Goal: Information Seeking & Learning: Learn about a topic

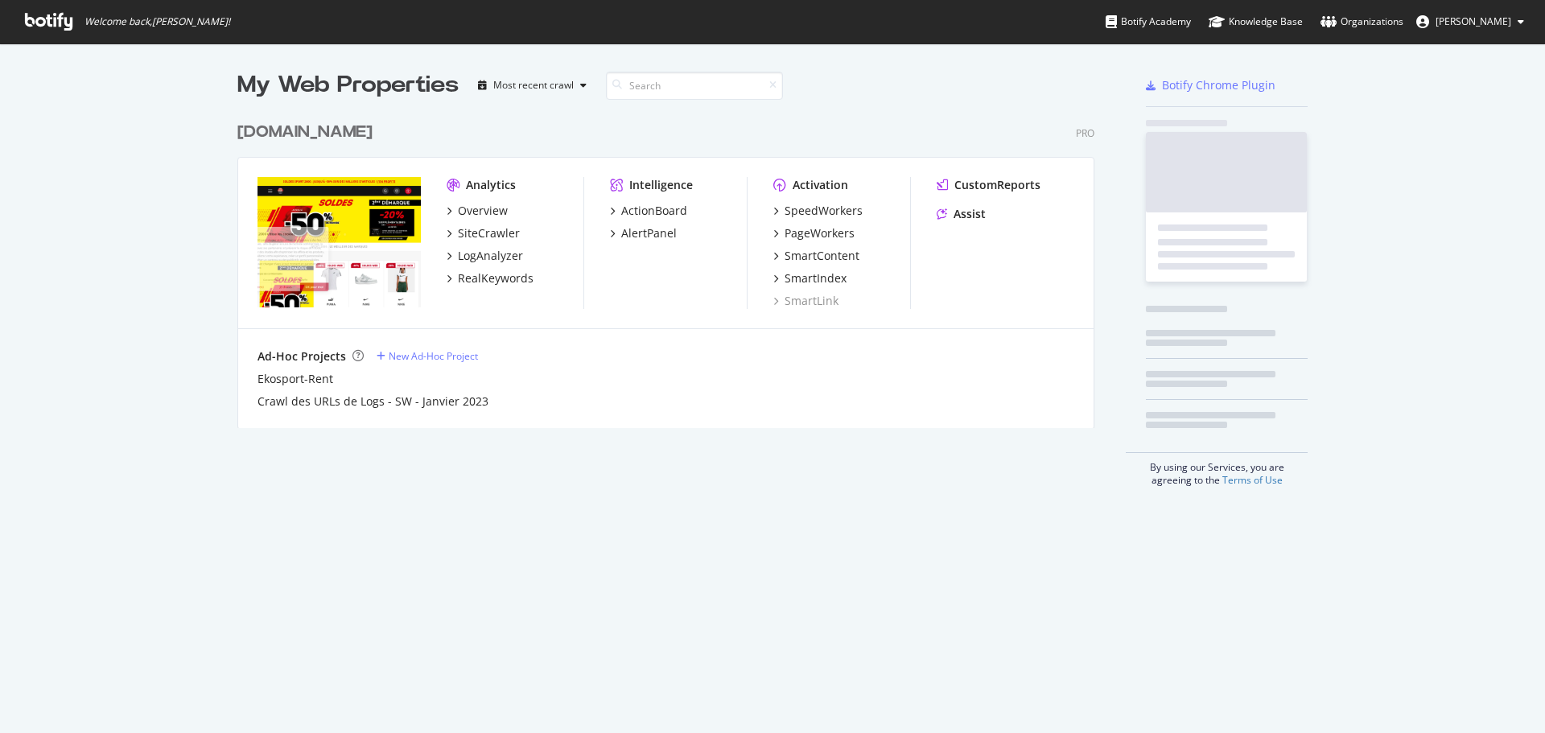
scroll to position [721, 1521]
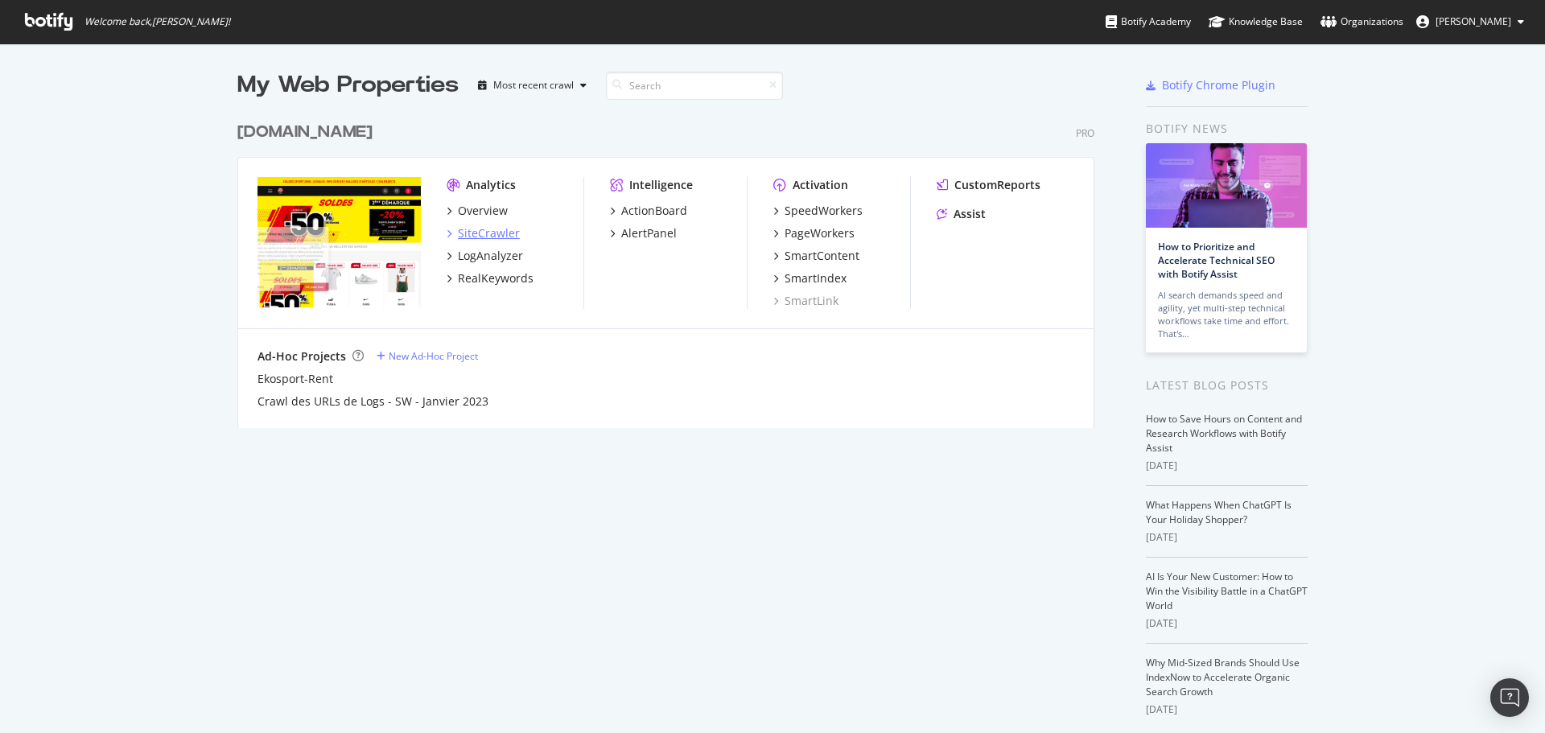
click at [481, 230] on div "SiteCrawler" at bounding box center [489, 233] width 62 height 16
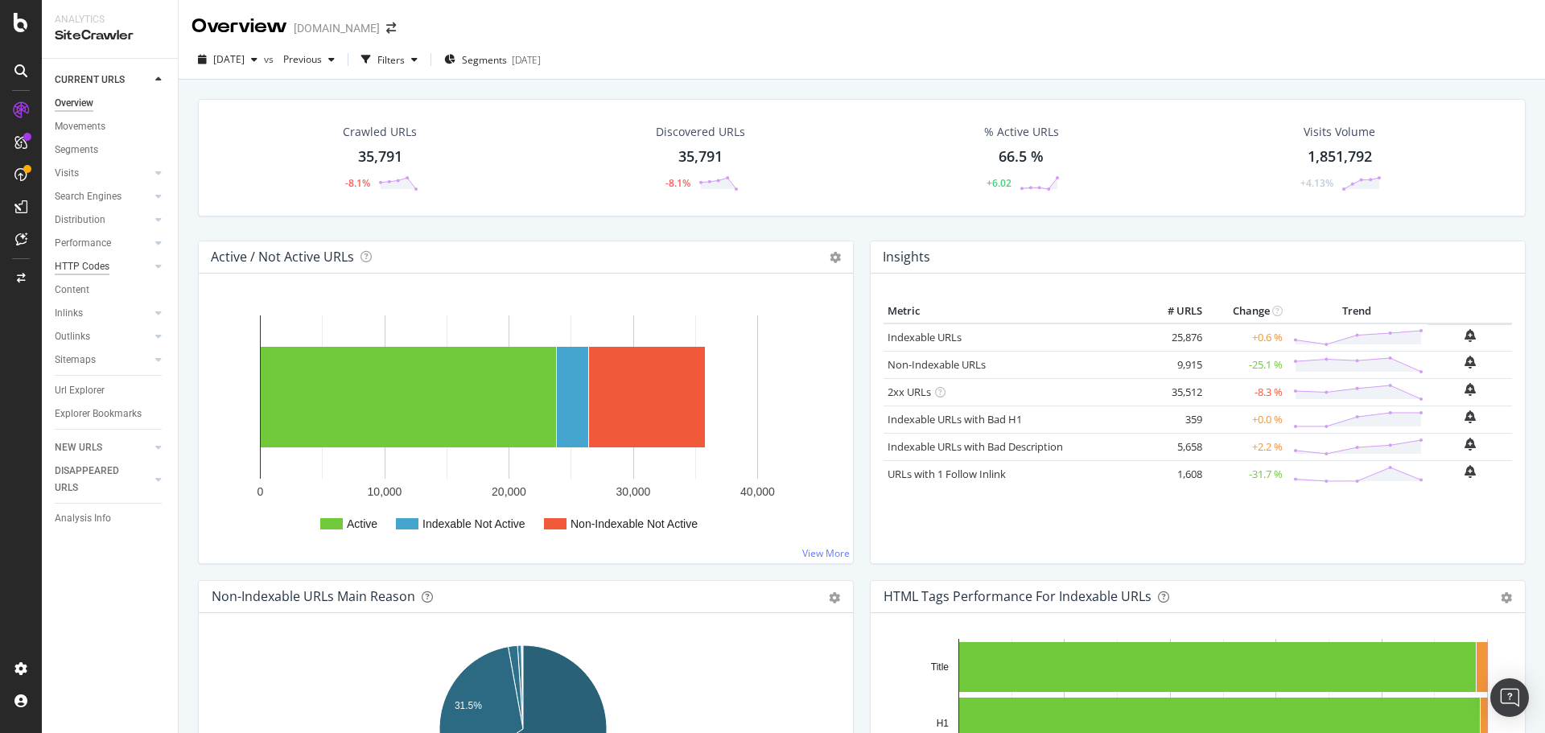
click at [90, 263] on div "HTTP Codes" at bounding box center [82, 266] width 55 height 17
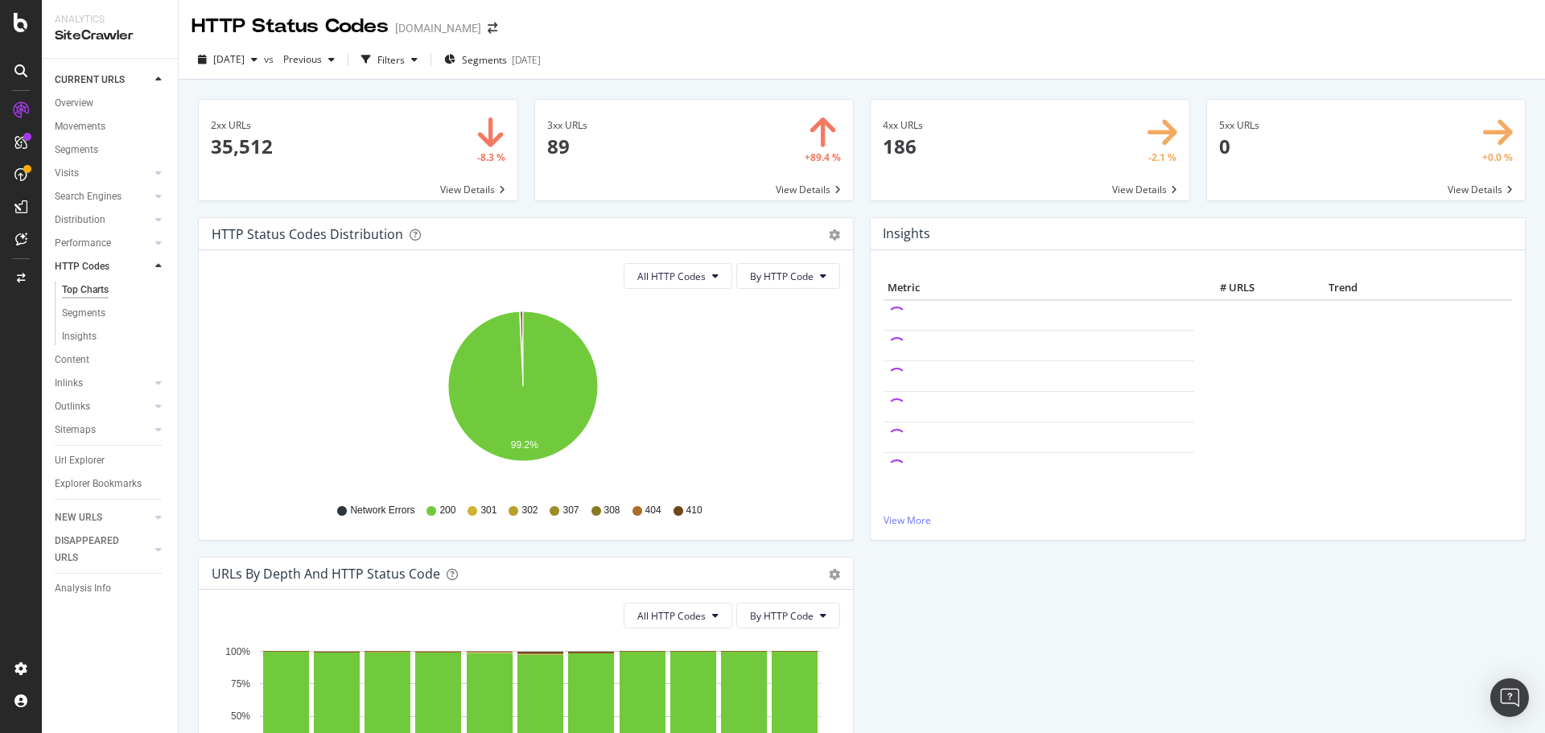
click at [1123, 186] on span at bounding box center [1030, 150] width 319 height 101
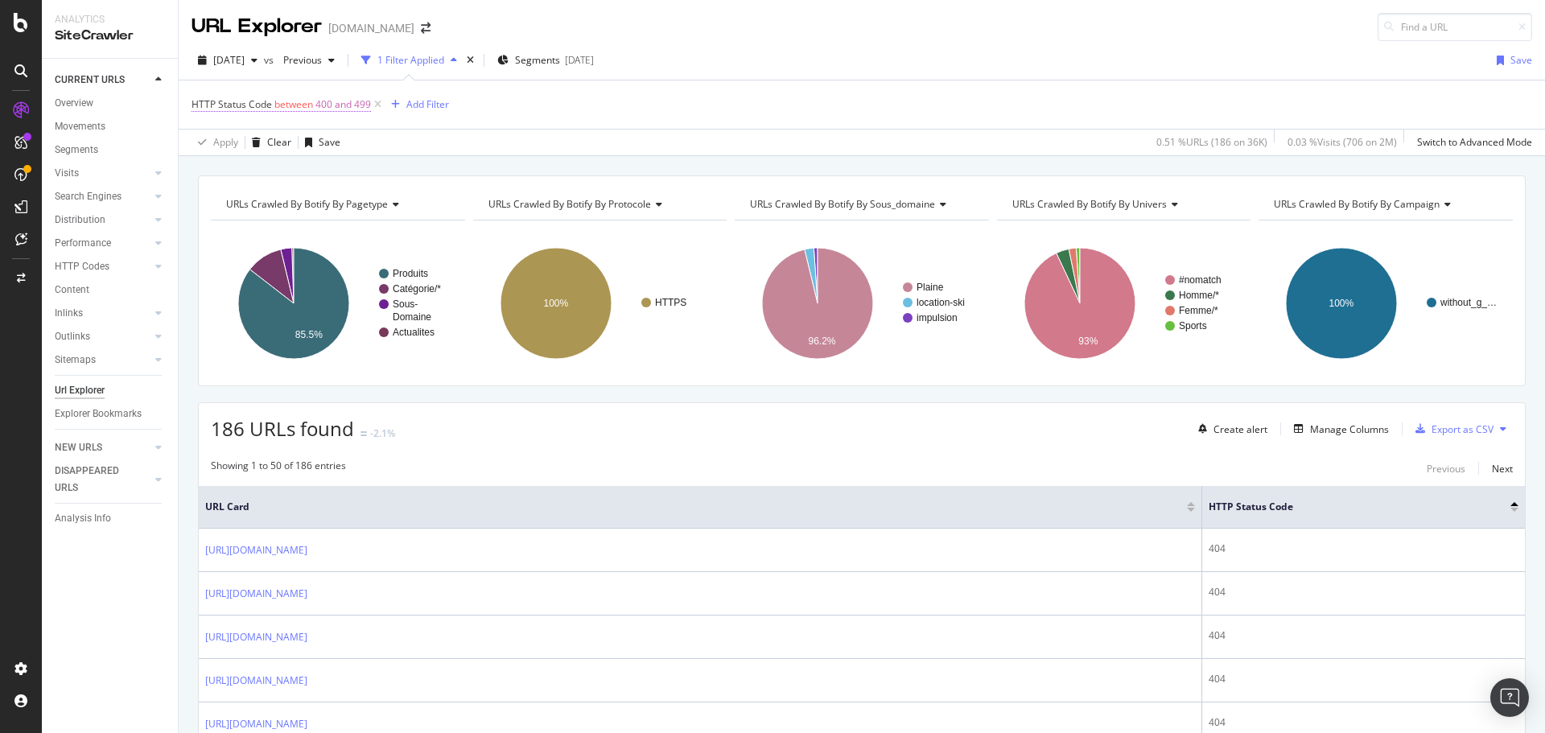
click at [304, 103] on span "between" at bounding box center [293, 104] width 39 height 14
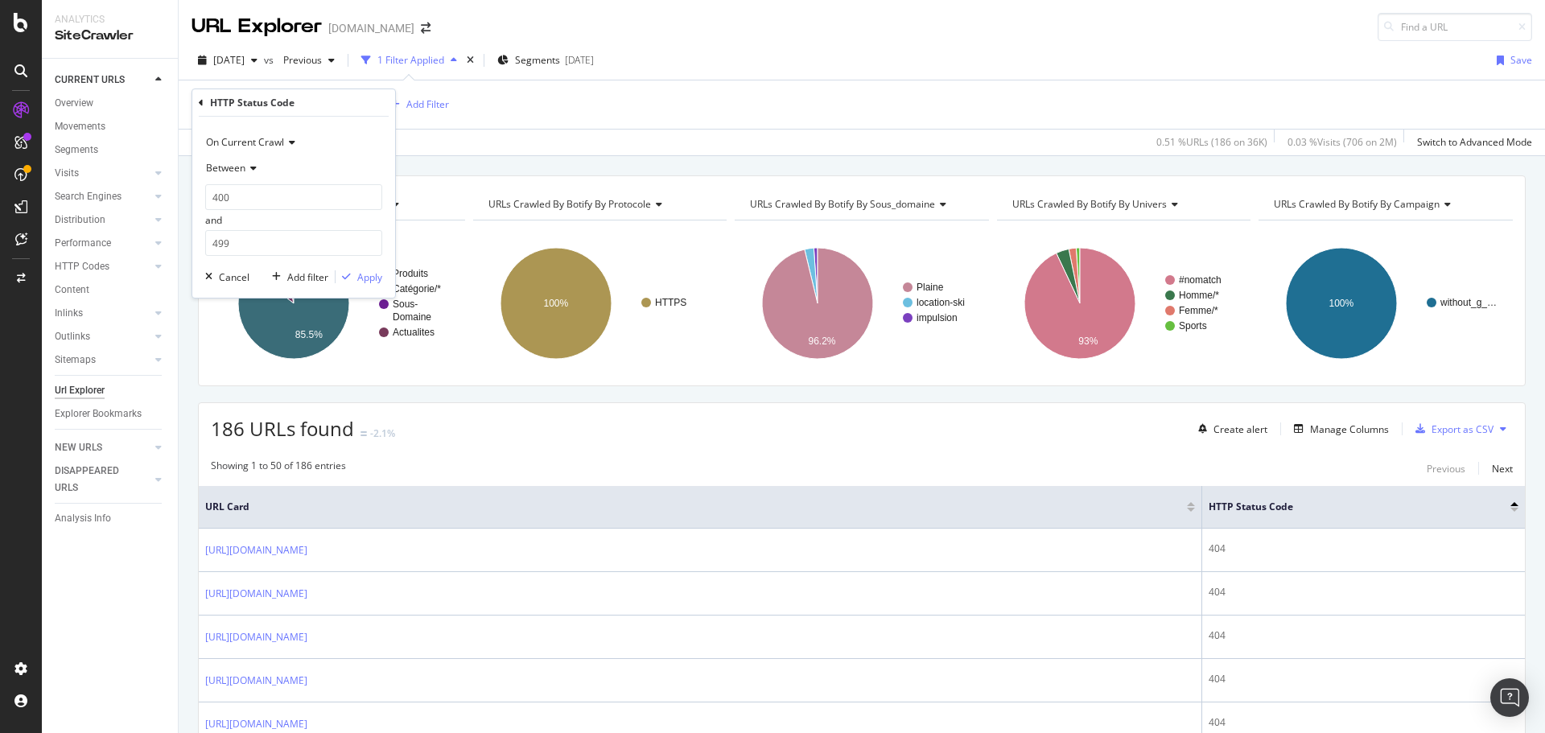
click at [243, 167] on span "Between" at bounding box center [225, 168] width 39 height 14
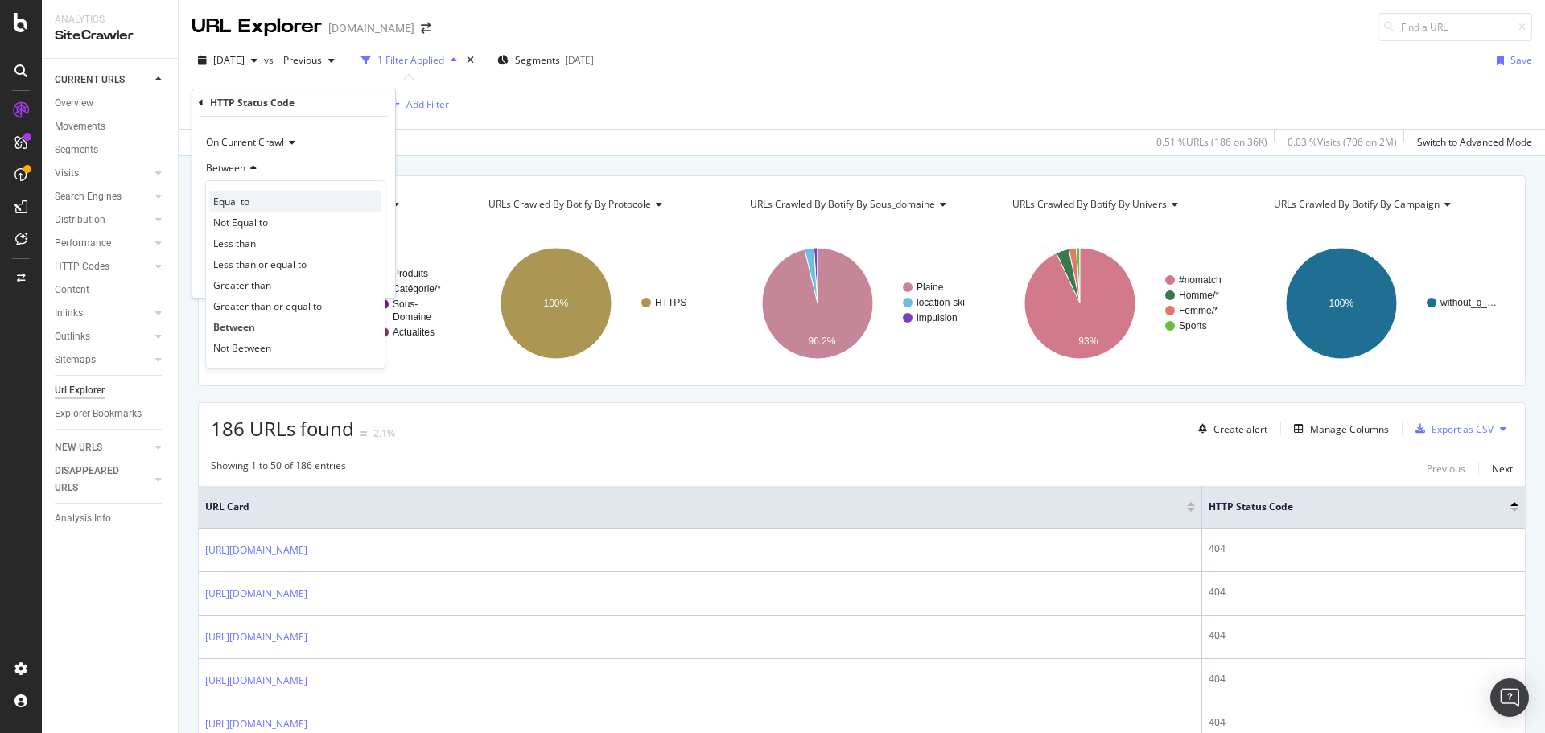
click at [239, 198] on span "Equal to" at bounding box center [231, 202] width 36 height 14
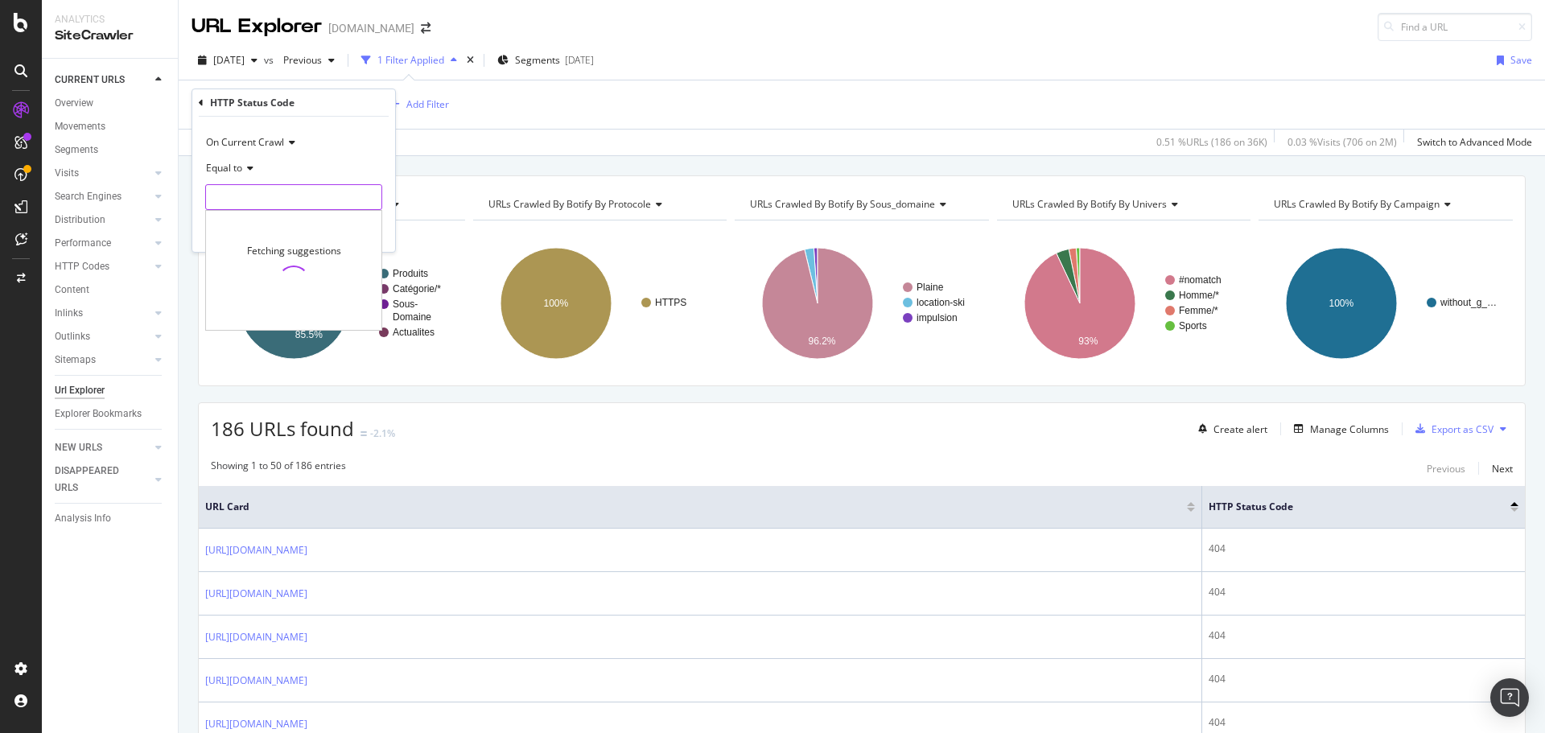
click at [249, 206] on input "number" at bounding box center [293, 197] width 177 height 26
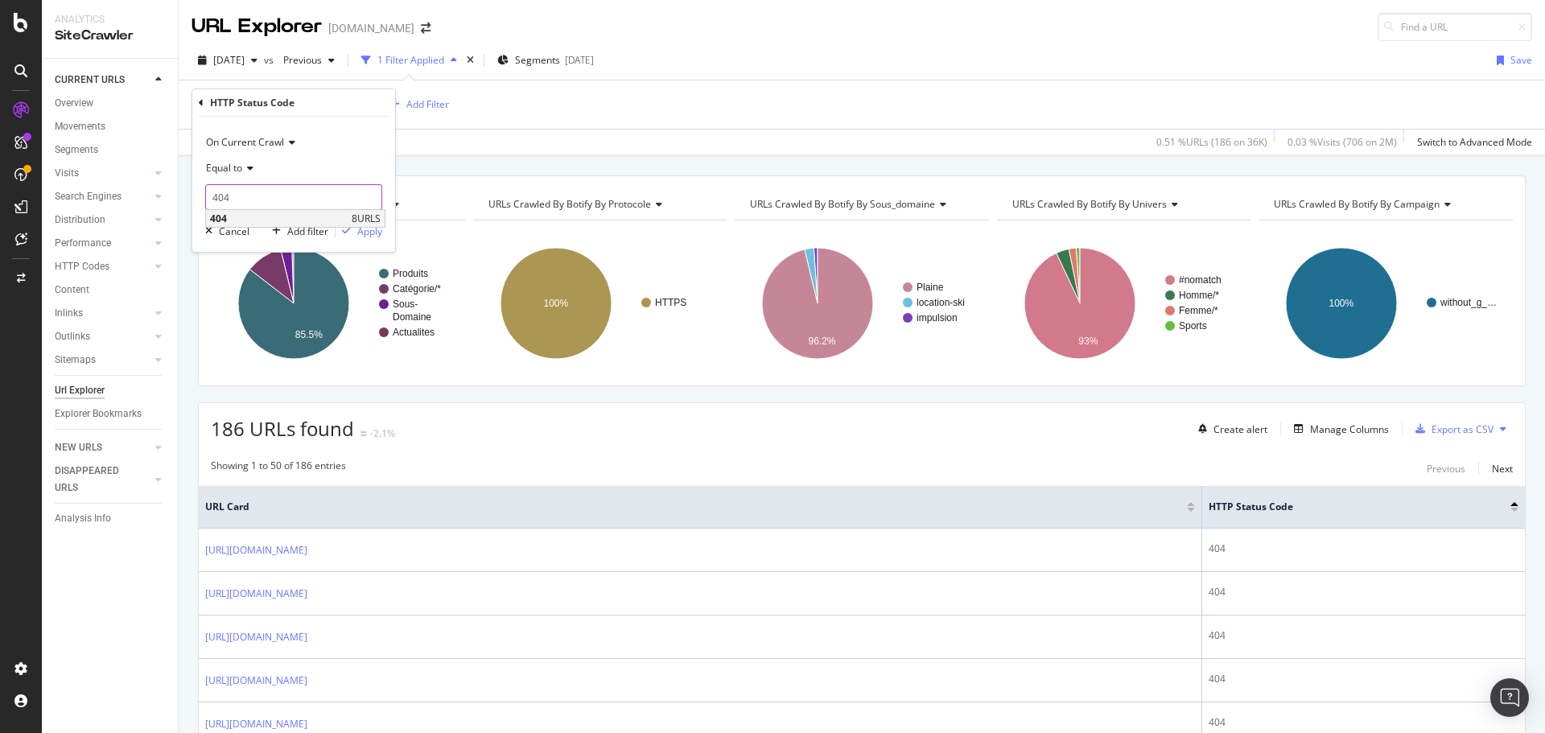
type input "404"
click at [342, 216] on span "404" at bounding box center [279, 219] width 138 height 14
click at [365, 232] on div "Apply" at bounding box center [369, 232] width 25 height 14
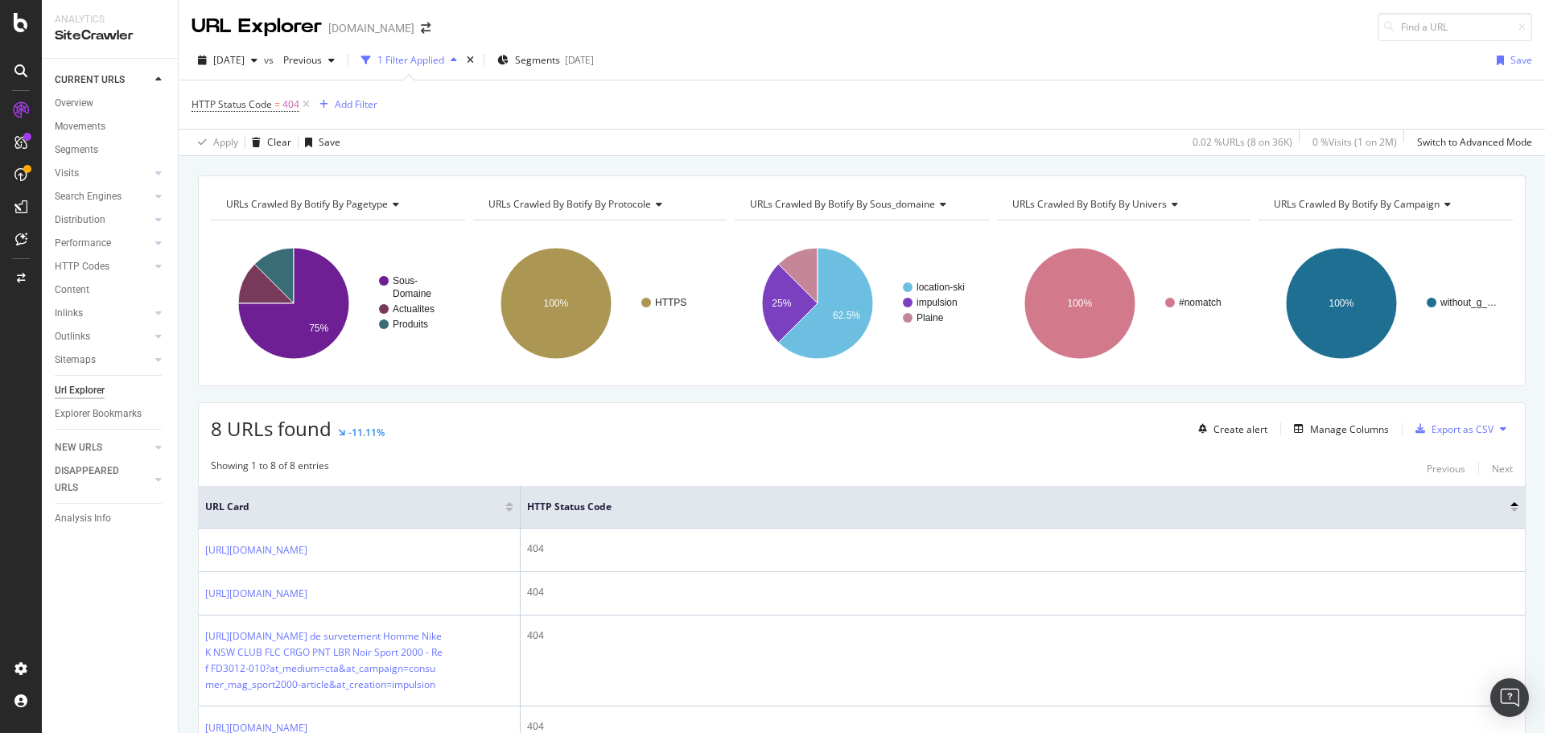
scroll to position [377, 0]
